Goal: Task Accomplishment & Management: Complete application form

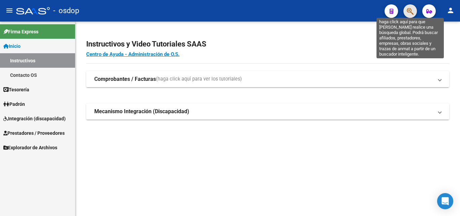
click at [411, 13] on icon "button" at bounding box center [410, 11] width 7 height 8
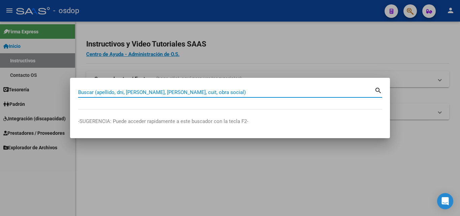
click at [87, 93] on input "Buscar (apellido, dni, cuil, nro traspaso, cuit, obra social)" at bounding box center [226, 92] width 296 height 6
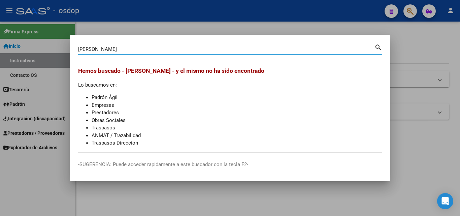
click at [127, 48] on input "puchol celin" at bounding box center [226, 49] width 296 height 6
type input "puchol"
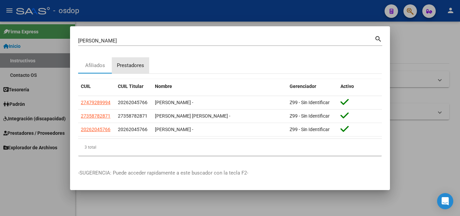
click at [129, 62] on div "Prestadores" at bounding box center [130, 66] width 27 height 8
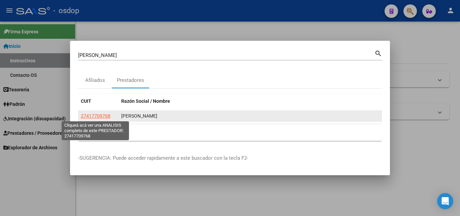
click at [95, 116] on span "27417709768" at bounding box center [96, 115] width 30 height 5
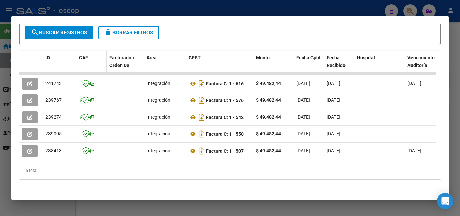
scroll to position [140, 0]
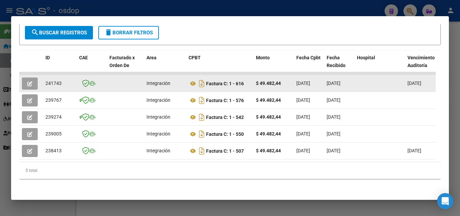
click at [30, 81] on icon "button" at bounding box center [29, 83] width 5 height 5
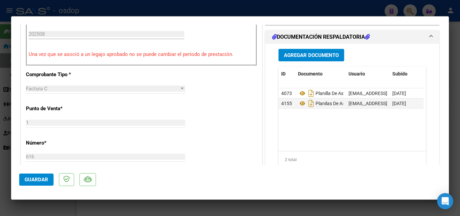
scroll to position [202, 0]
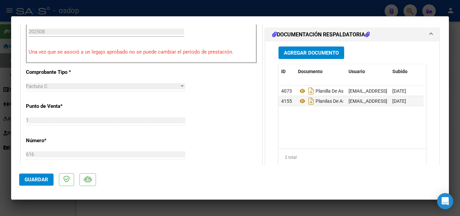
click at [328, 209] on div at bounding box center [230, 108] width 460 height 216
type input "$ 0,00"
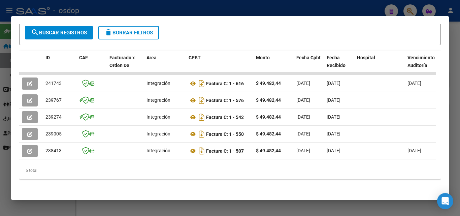
click at [193, 206] on div at bounding box center [230, 108] width 460 height 216
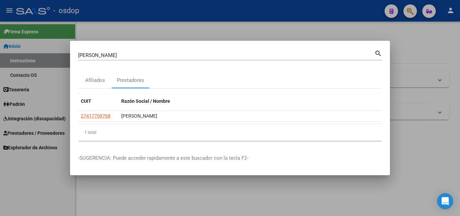
click at [416, 43] on div at bounding box center [230, 108] width 460 height 216
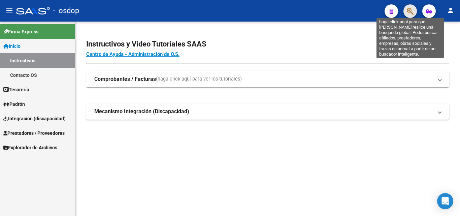
click at [413, 10] on icon "button" at bounding box center [410, 11] width 7 height 8
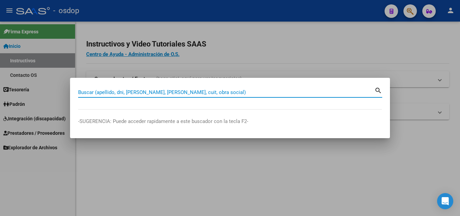
click at [108, 94] on input "Buscar (apellido, dni, cuil, nro traspaso, cuit, obra social)" at bounding box center [226, 92] width 296 height 6
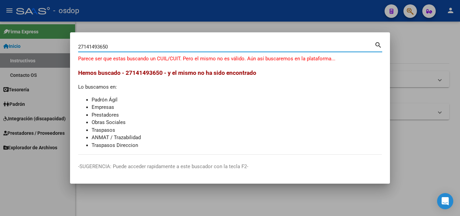
type input "27141493650"
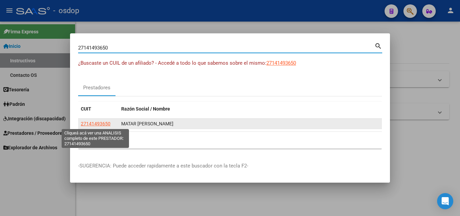
click at [92, 123] on span "27141493650" at bounding box center [96, 123] width 30 height 5
type textarea "27141493650"
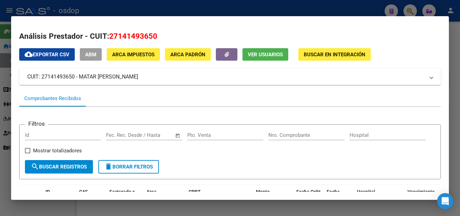
scroll to position [135, 0]
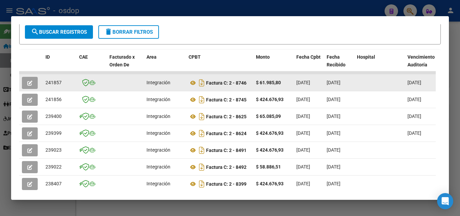
click at [36, 84] on button "button" at bounding box center [30, 83] width 16 height 12
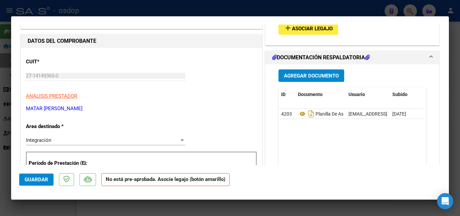
scroll to position [0, 0]
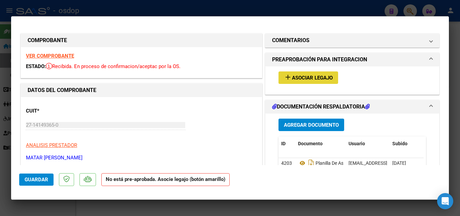
click at [325, 74] on button "add Asociar Legajo" at bounding box center [309, 77] width 60 height 12
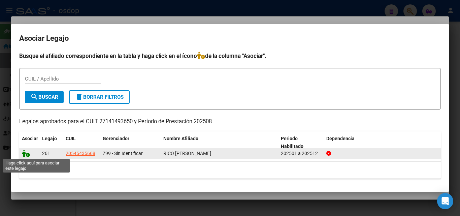
click at [26, 152] on icon at bounding box center [26, 153] width 8 height 7
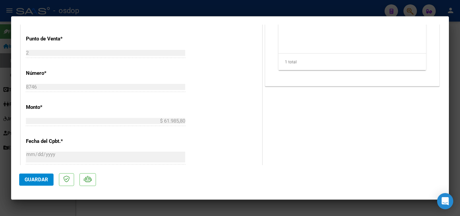
scroll to position [404, 0]
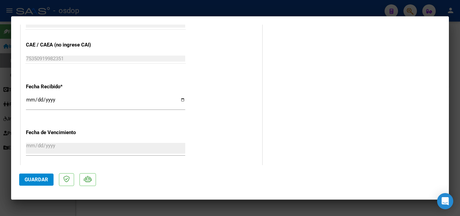
click at [287, 205] on div at bounding box center [230, 108] width 460 height 216
type input "$ 0,00"
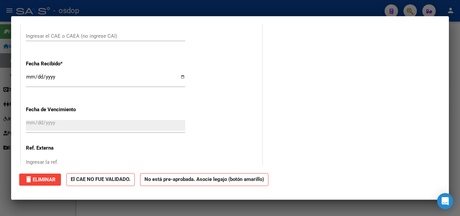
scroll to position [0, 0]
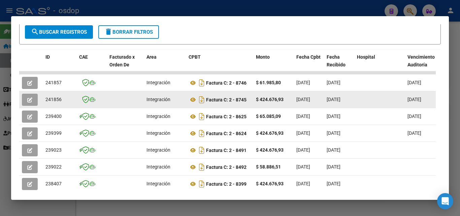
click at [25, 100] on button "button" at bounding box center [30, 100] width 16 height 12
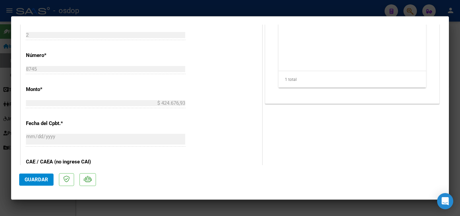
scroll to position [303, 0]
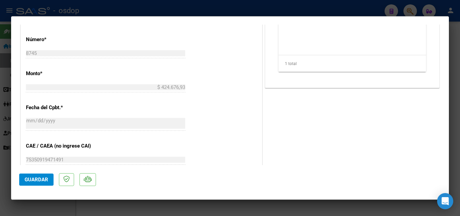
click at [270, 206] on div at bounding box center [230, 108] width 460 height 216
type input "$ 0,00"
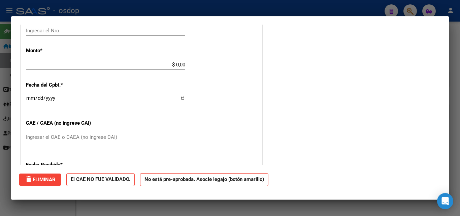
scroll to position [0, 0]
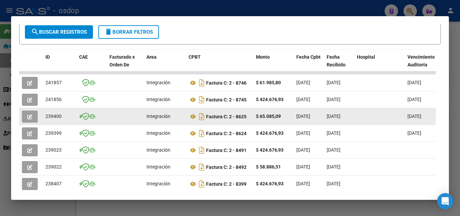
click at [30, 115] on span "button" at bounding box center [29, 117] width 5 height 6
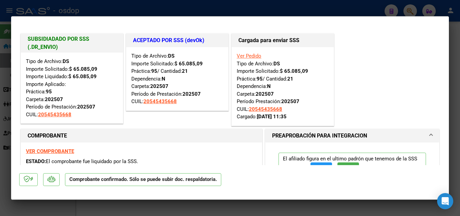
click at [303, 204] on div at bounding box center [230, 108] width 460 height 216
type input "$ 0,00"
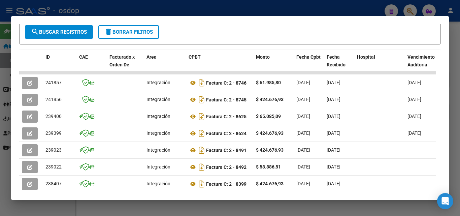
click at [304, 213] on div at bounding box center [230, 108] width 460 height 216
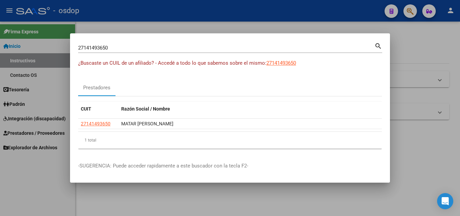
click at [203, 200] on div at bounding box center [230, 108] width 460 height 216
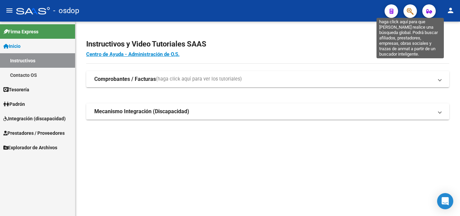
click at [410, 10] on icon "button" at bounding box center [410, 11] width 7 height 8
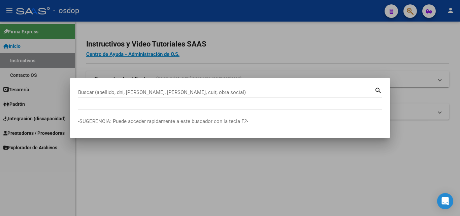
click at [143, 97] on div "Buscar (apellido, dni, cuil, nro traspaso, cuit, obra social)" at bounding box center [226, 92] width 296 height 10
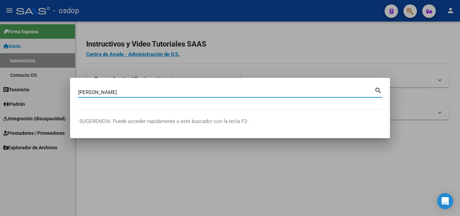
type input "esquivel pau"
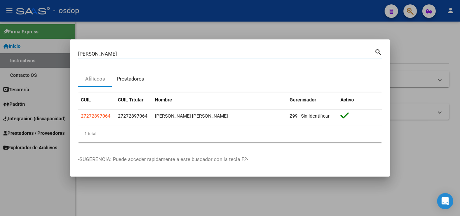
click at [136, 79] on div "Prestadores" at bounding box center [130, 79] width 27 height 8
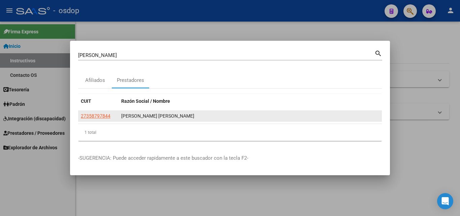
click at [136, 115] on div "ESQUIVEL PAULA ELIANA" at bounding box center [250, 116] width 258 height 8
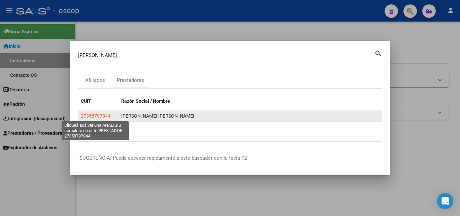
click at [96, 113] on span "27358797844" at bounding box center [96, 115] width 30 height 5
type textarea "27358797844"
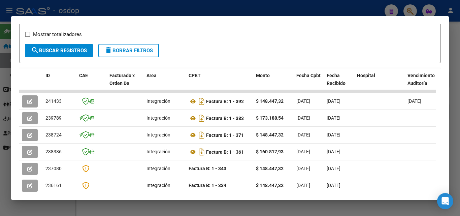
scroll to position [117, 0]
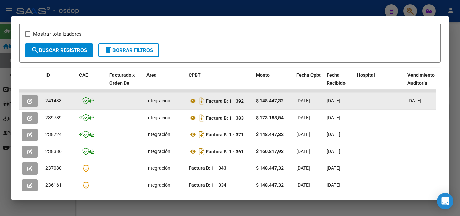
click at [30, 104] on icon "button" at bounding box center [29, 101] width 5 height 5
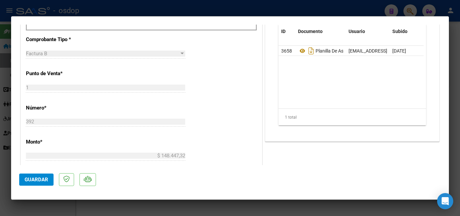
scroll to position [236, 0]
click at [325, 208] on div at bounding box center [230, 108] width 460 height 216
type input "$ 0,00"
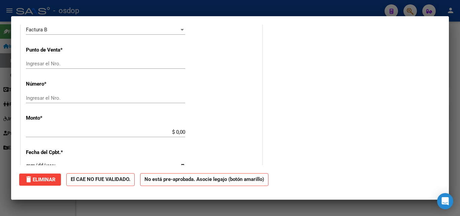
scroll to position [0, 0]
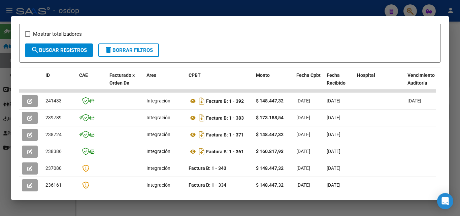
click at [297, 209] on div at bounding box center [230, 108] width 460 height 216
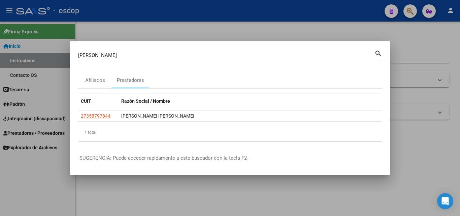
click at [296, 207] on div at bounding box center [230, 108] width 460 height 216
